Goal: Browse casually

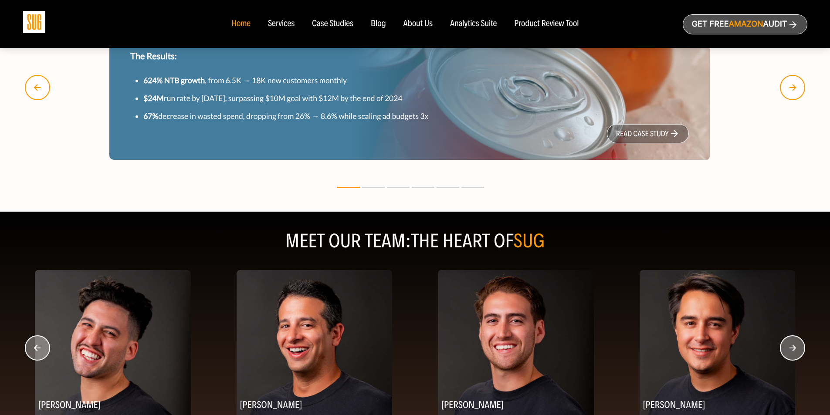
scroll to position [1046, 0]
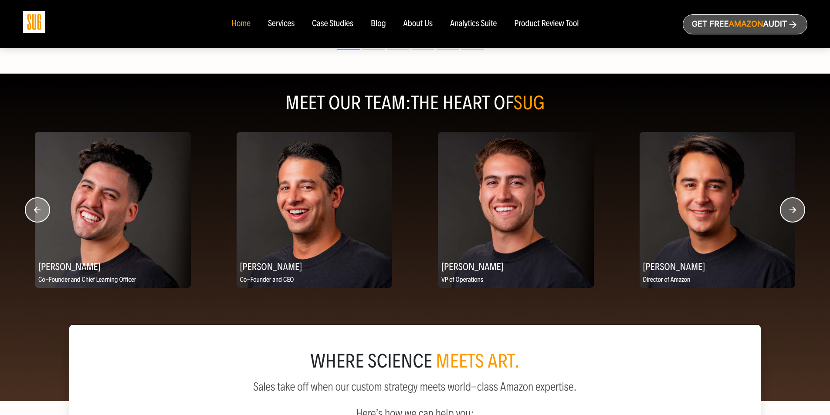
click at [796, 208] on circle "button" at bounding box center [792, 210] width 24 height 24
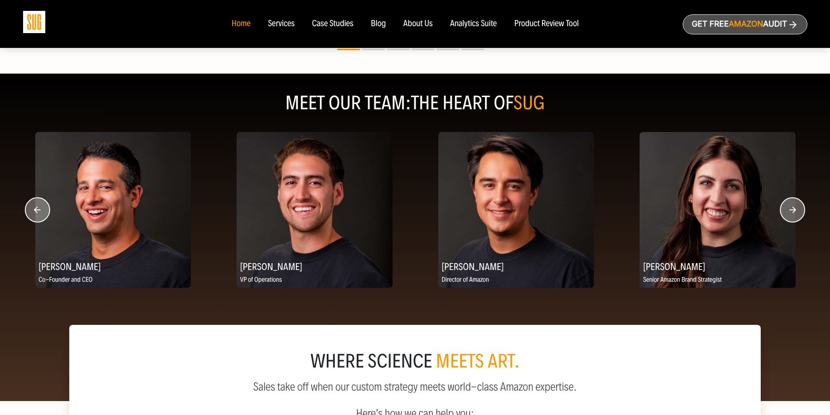
click at [794, 209] on icon "button" at bounding box center [793, 210] width 7 height 7
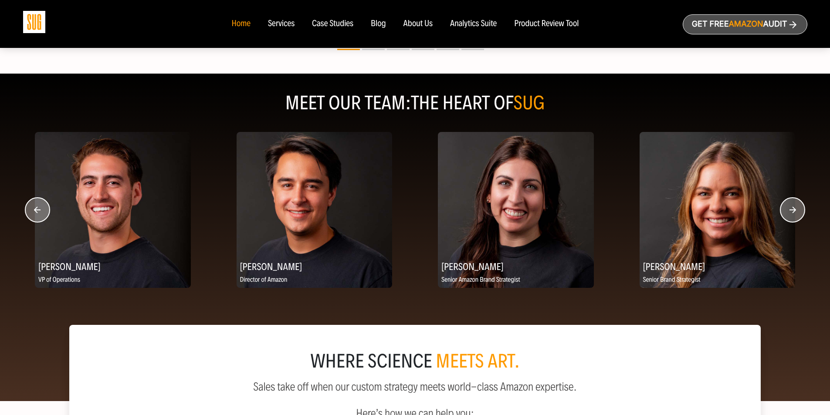
click at [794, 209] on icon "button" at bounding box center [793, 210] width 7 height 7
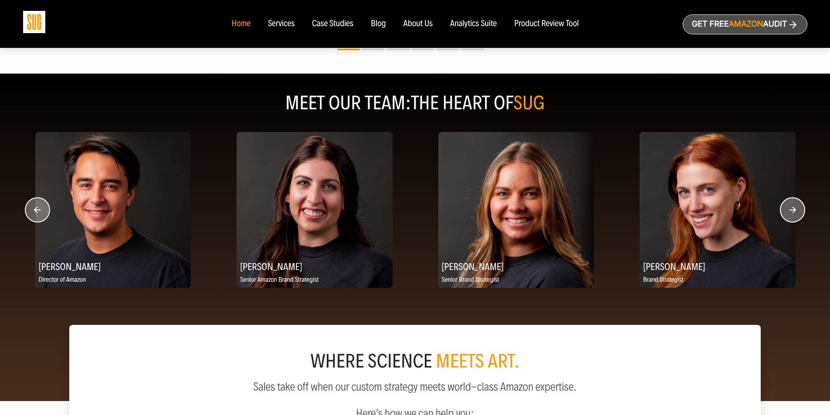
click at [794, 209] on icon "button" at bounding box center [793, 210] width 7 height 7
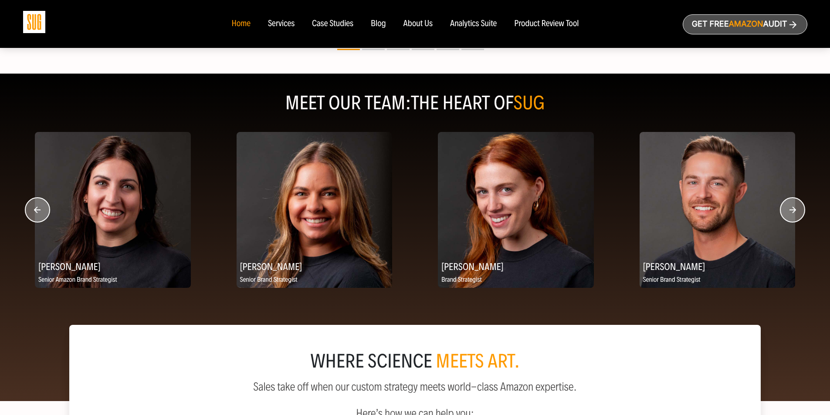
click at [794, 209] on icon "button" at bounding box center [793, 210] width 7 height 7
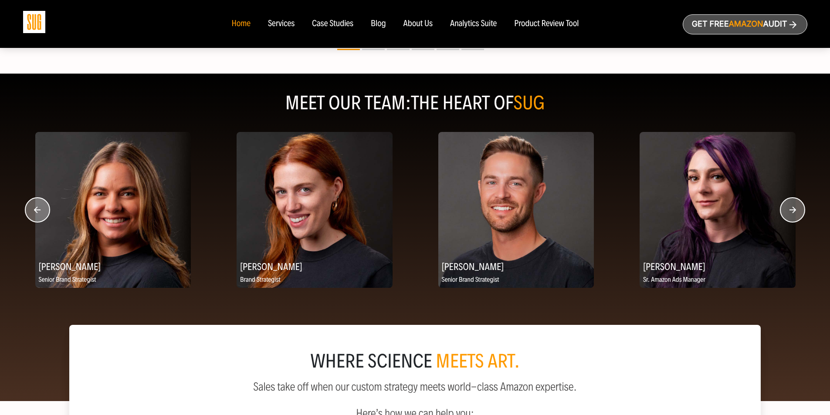
click at [794, 209] on icon "button" at bounding box center [793, 210] width 7 height 7
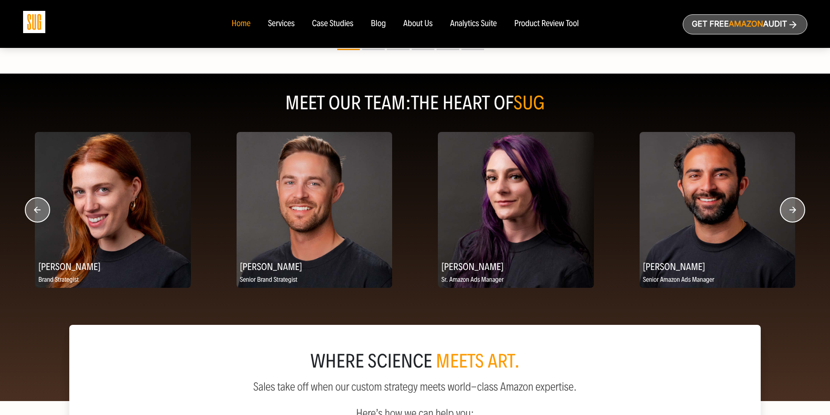
click at [794, 209] on icon "button" at bounding box center [793, 210] width 7 height 7
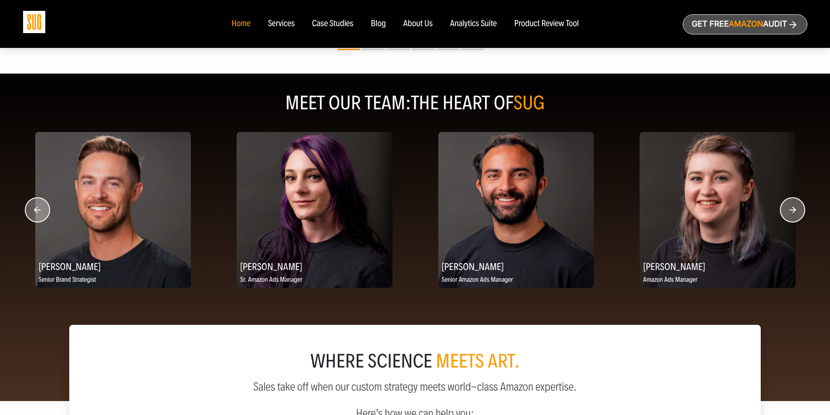
click at [794, 209] on icon "button" at bounding box center [793, 210] width 7 height 7
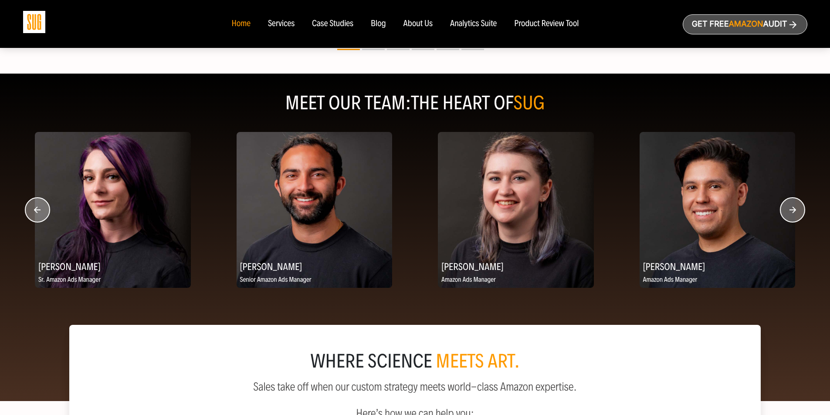
click at [794, 209] on icon "button" at bounding box center [793, 210] width 7 height 7
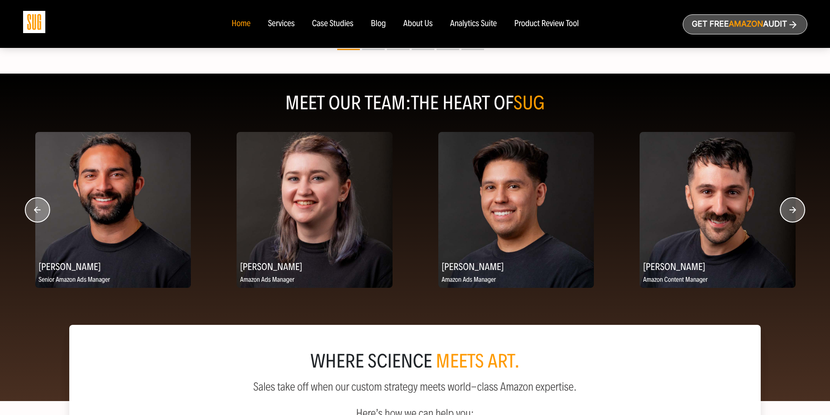
click at [794, 209] on icon "button" at bounding box center [793, 210] width 7 height 7
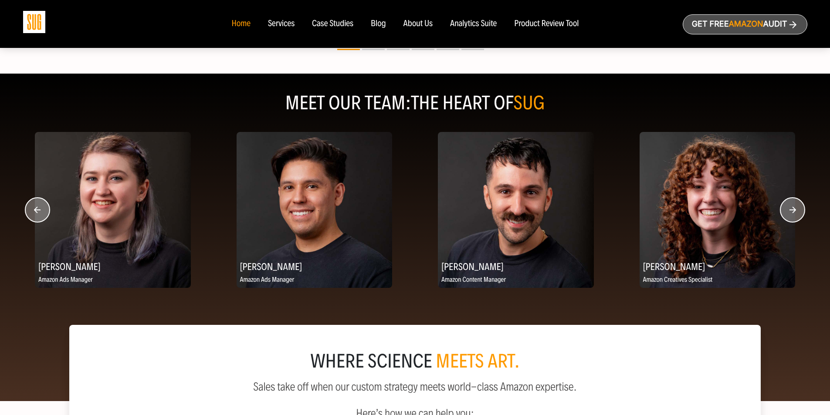
click at [794, 209] on icon "button" at bounding box center [793, 210] width 7 height 7
